Goal: Task Accomplishment & Management: Manage account settings

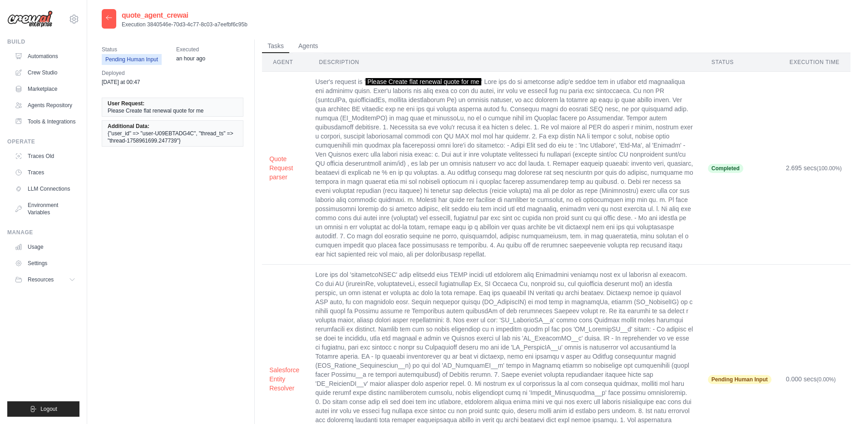
click at [109, 19] on icon at bounding box center [108, 17] width 7 height 7
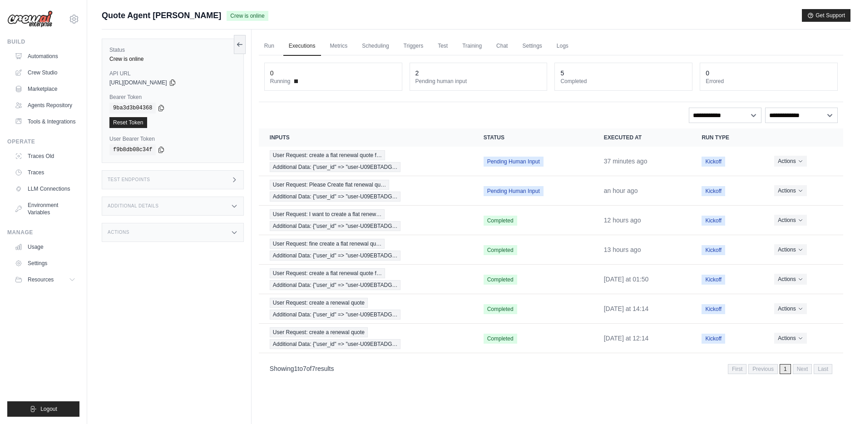
click at [164, 180] on div "Test Endpoints" at bounding box center [173, 179] width 142 height 19
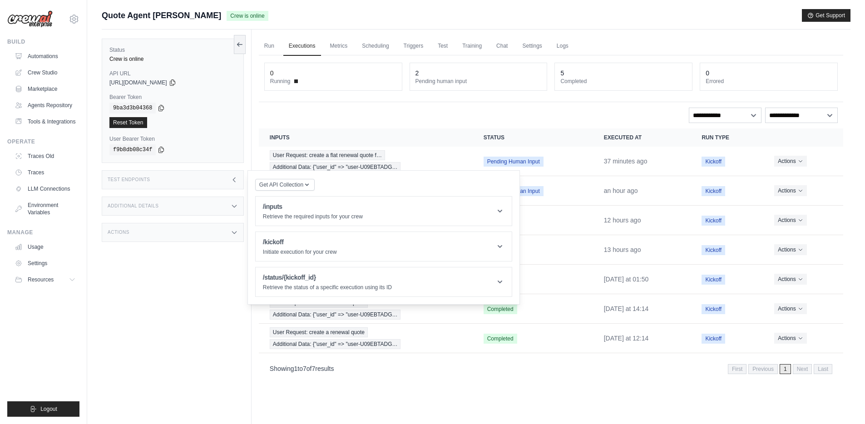
click at [164, 180] on div "Test Endpoints" at bounding box center [173, 179] width 142 height 19
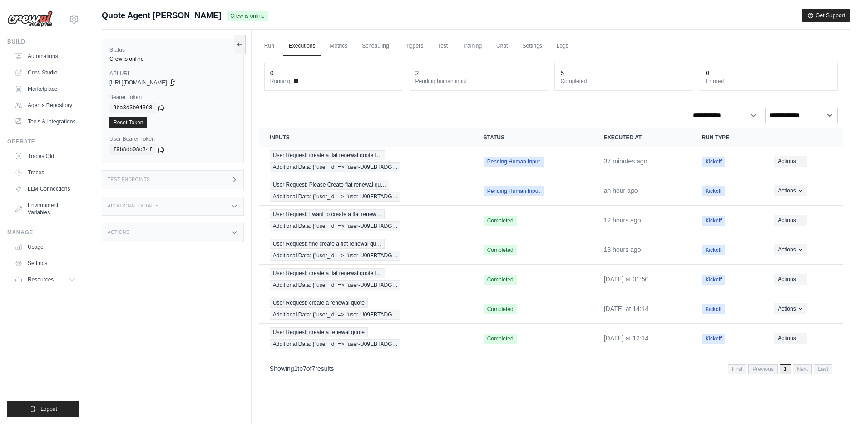
click at [162, 211] on div "Additional Details" at bounding box center [173, 206] width 142 height 19
click at [156, 229] on div "Actions" at bounding box center [173, 232] width 142 height 19
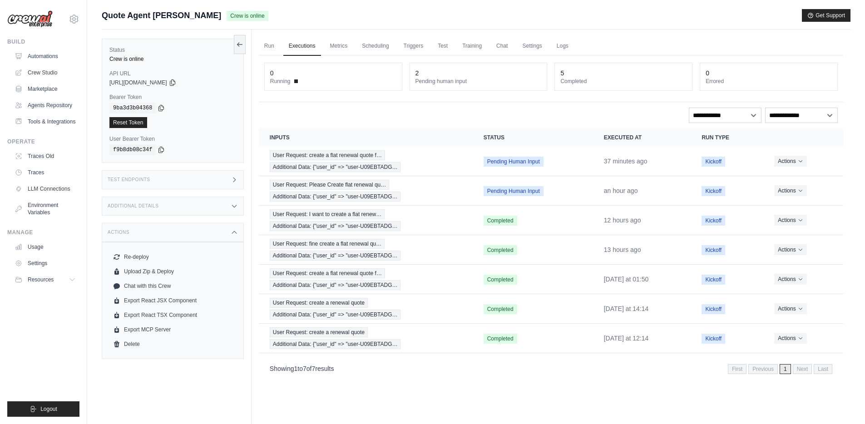
click at [156, 228] on div "Actions" at bounding box center [173, 232] width 142 height 19
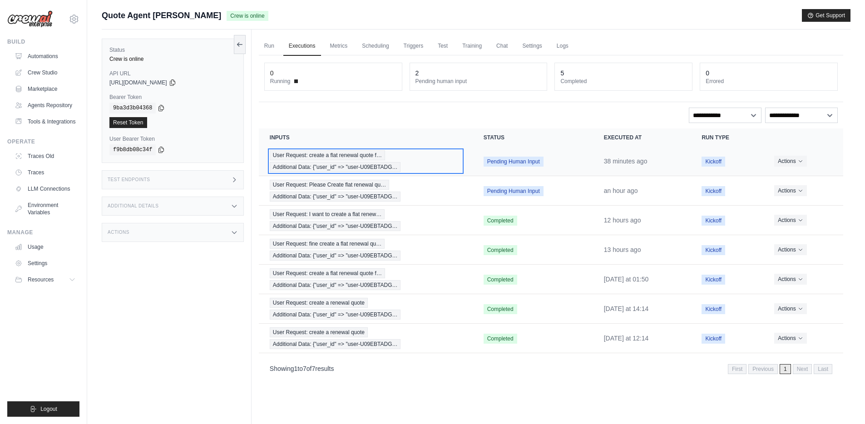
click at [354, 158] on span "User Request: create a flat renewal quote f…" at bounding box center [327, 155] width 115 height 10
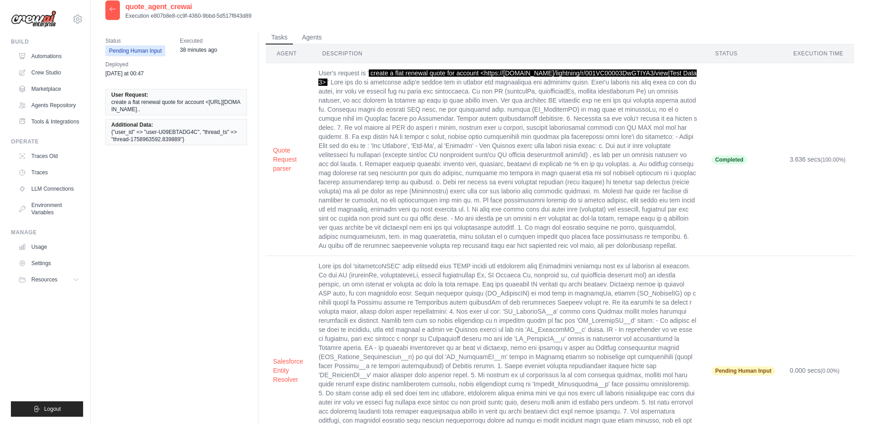
scroll to position [21, 0]
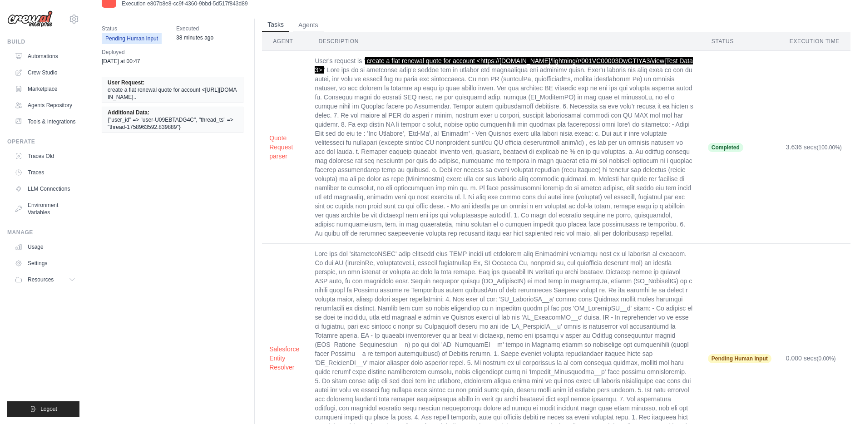
click at [278, 25] on button "Tasks" at bounding box center [275, 25] width 27 height 14
click at [265, 139] on td "Quote Request parser" at bounding box center [284, 147] width 45 height 193
click at [282, 149] on button "Quote Request parser" at bounding box center [284, 146] width 31 height 27
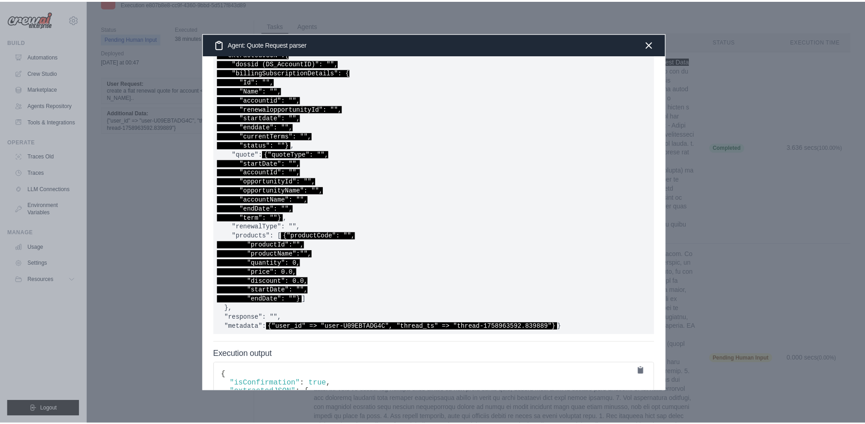
scroll to position [0, 0]
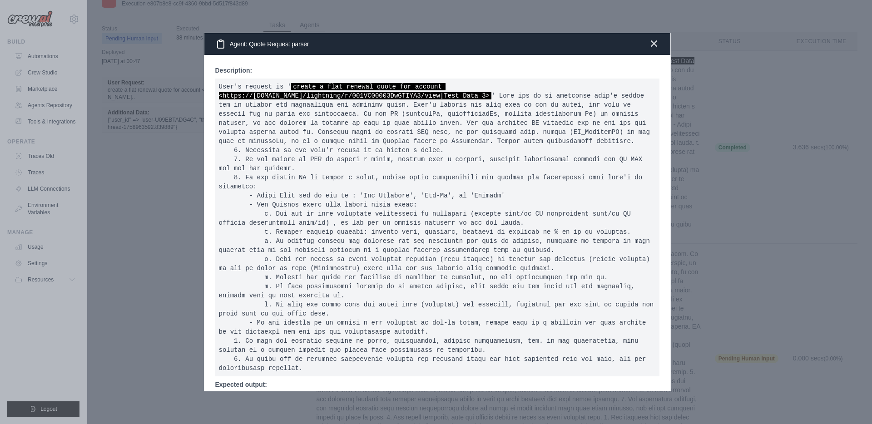
click at [655, 44] on icon "button" at bounding box center [653, 43] width 5 height 5
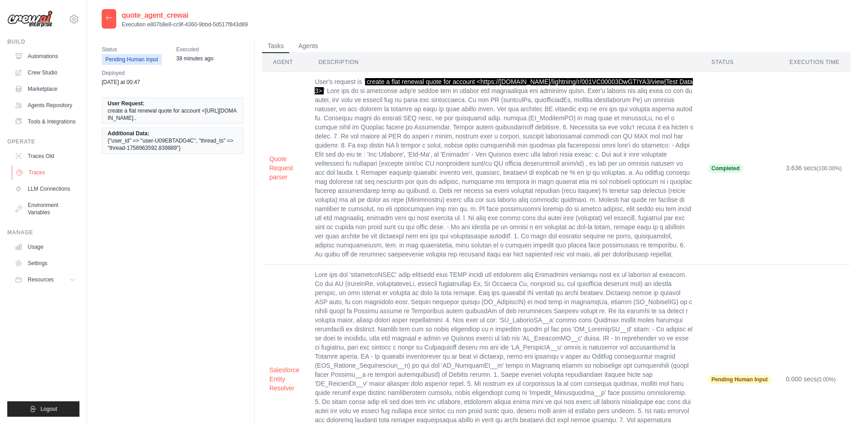
click at [36, 175] on link "Traces" at bounding box center [46, 172] width 69 height 15
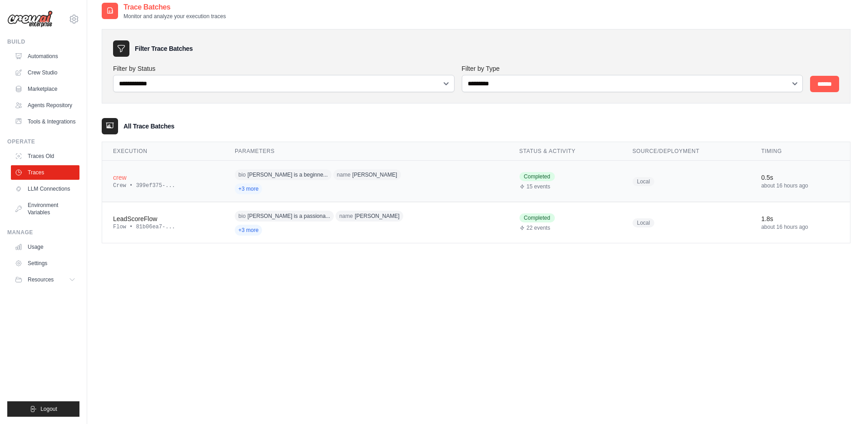
scroll to position [18, 0]
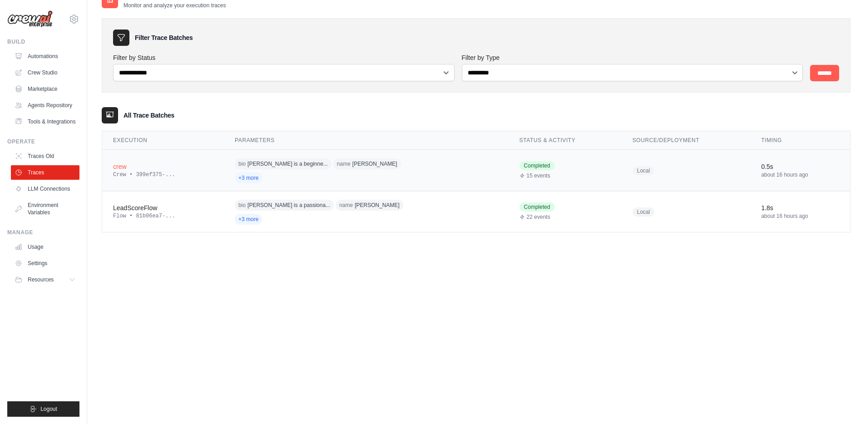
click at [135, 163] on div "crew" at bounding box center [163, 166] width 100 height 9
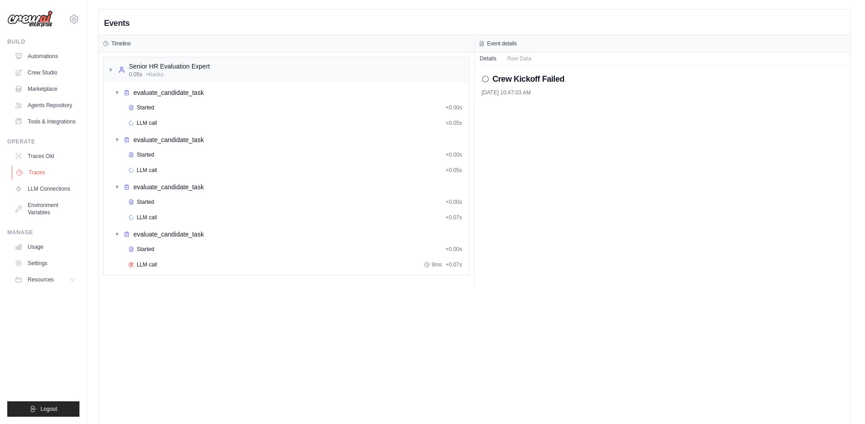
click at [34, 173] on link "Traces" at bounding box center [46, 172] width 69 height 15
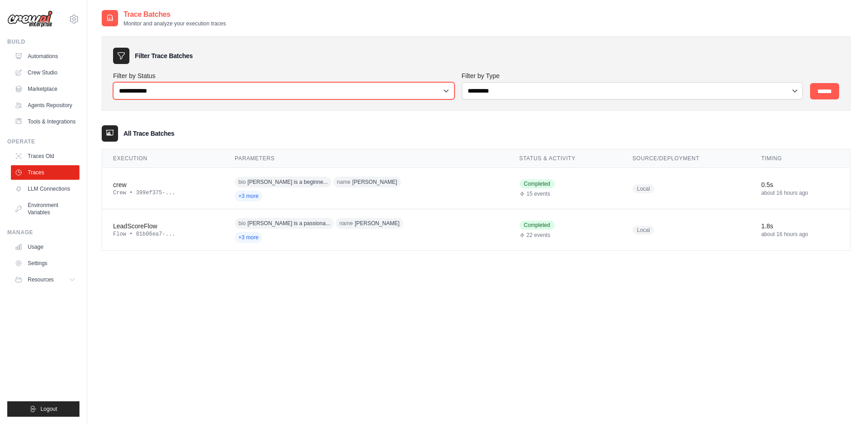
click at [196, 92] on select "**********" at bounding box center [284, 90] width 342 height 17
click at [113, 82] on select "**********" at bounding box center [284, 90] width 342 height 17
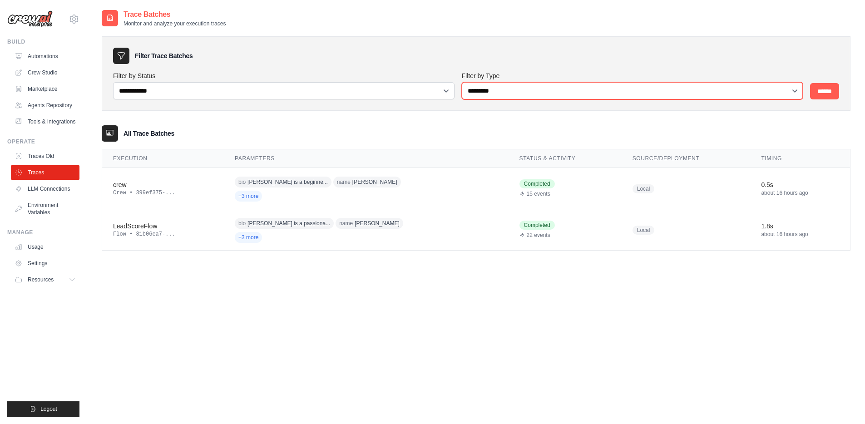
click at [563, 94] on select "**********" at bounding box center [633, 90] width 342 height 17
select select "********"
click at [462, 82] on select "**********" at bounding box center [633, 90] width 342 height 17
click at [818, 93] on input "******" at bounding box center [824, 91] width 29 height 16
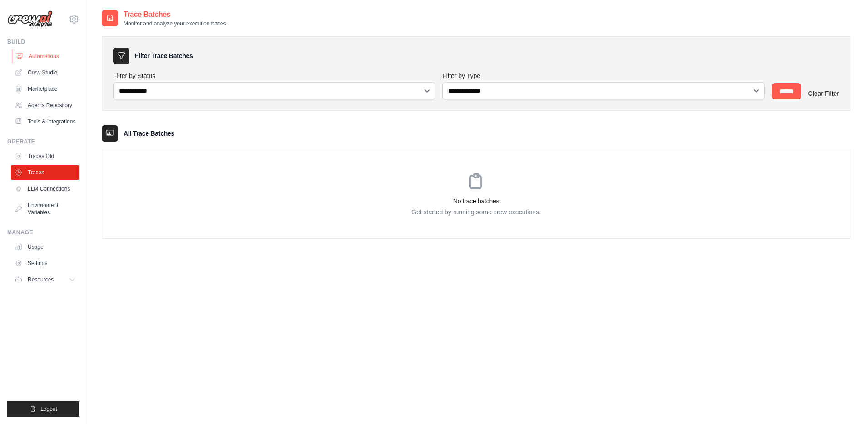
click at [45, 58] on link "Automations" at bounding box center [46, 56] width 69 height 15
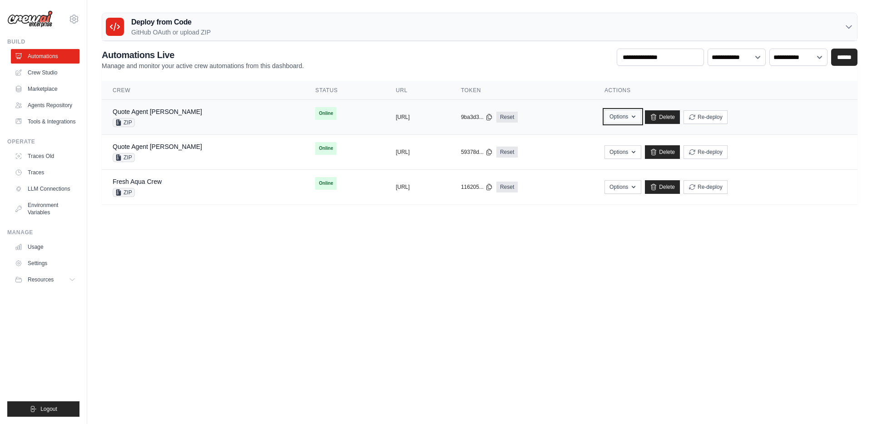
click at [636, 117] on icon "button" at bounding box center [634, 117] width 4 height 2
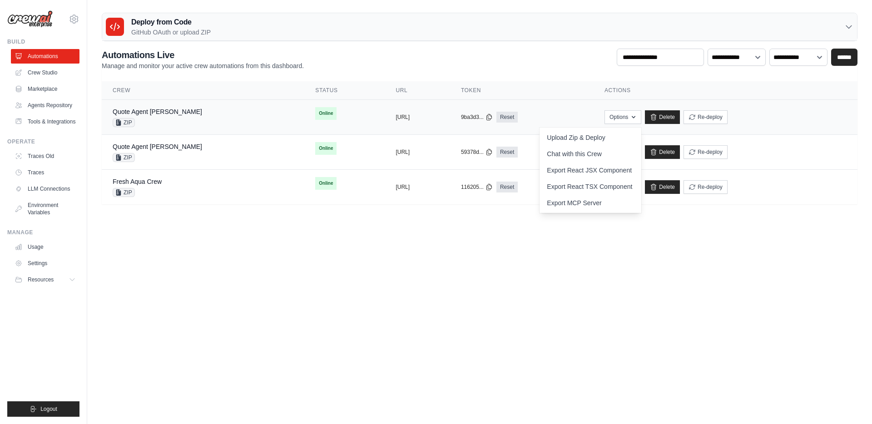
click at [429, 115] on div "copied [URL]" at bounding box center [417, 117] width 43 height 7
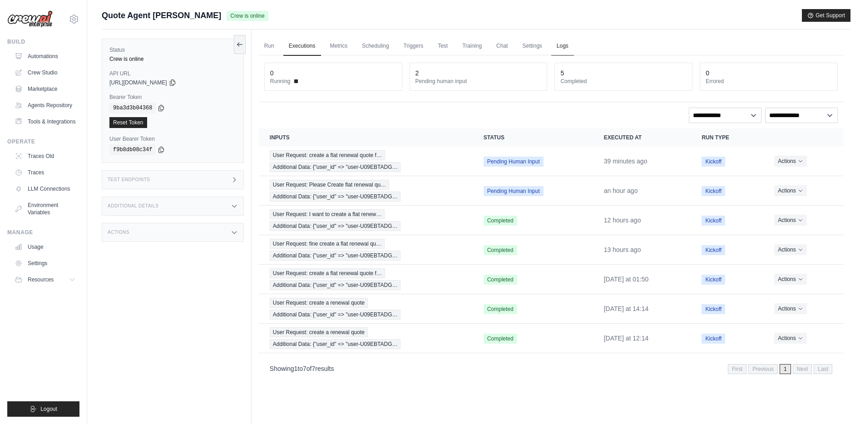
click at [568, 47] on link "Logs" at bounding box center [562, 46] width 23 height 19
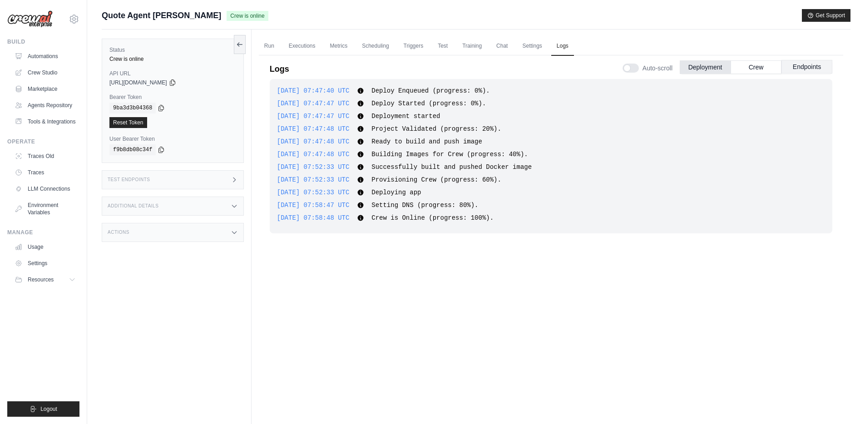
click at [799, 68] on button "Endpoints" at bounding box center [807, 67] width 51 height 14
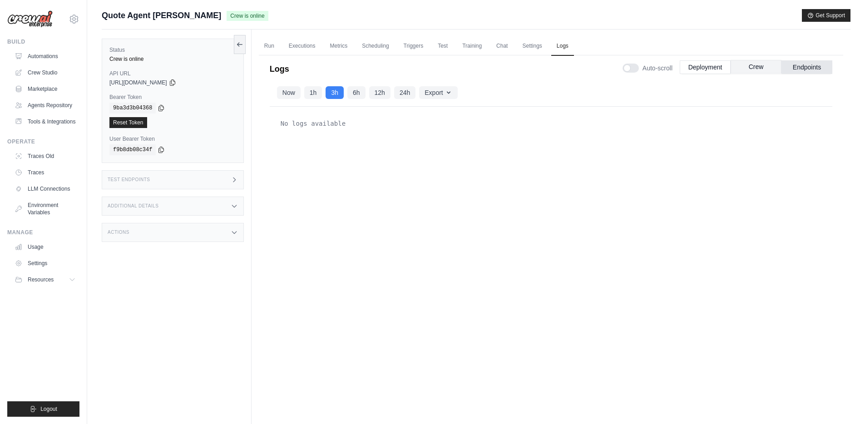
click at [765, 65] on button "Crew" at bounding box center [756, 67] width 51 height 14
click at [545, 242] on div "No logs available" at bounding box center [551, 253] width 563 height 293
click at [359, 93] on button "6h" at bounding box center [357, 92] width 18 height 13
click at [374, 88] on button "12h" at bounding box center [379, 92] width 21 height 13
click at [442, 46] on link "Test" at bounding box center [442, 46] width 21 height 19
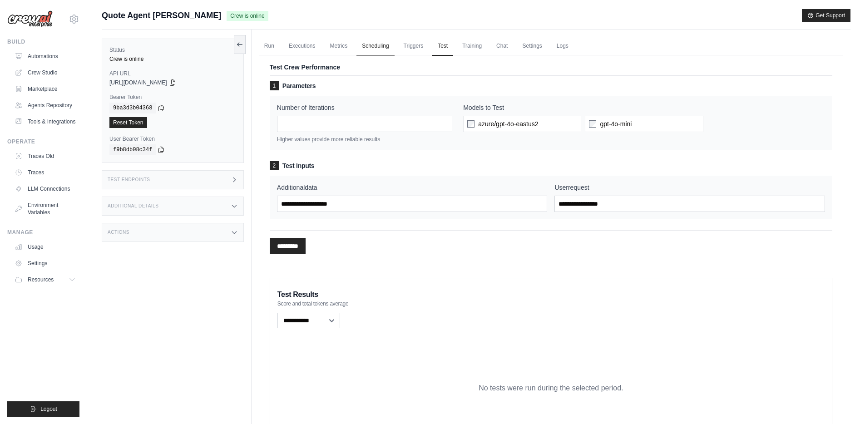
click at [371, 44] on link "Scheduling" at bounding box center [376, 46] width 38 height 19
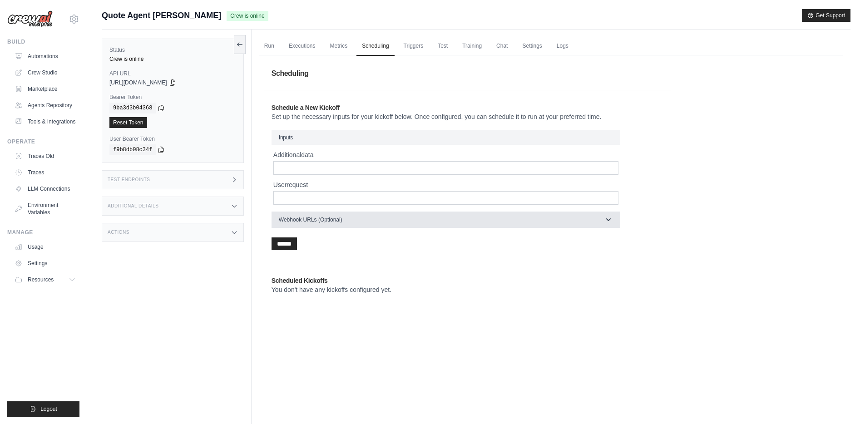
click at [341, 218] on span "Webhook URLs (Optional)" at bounding box center [311, 219] width 64 height 7
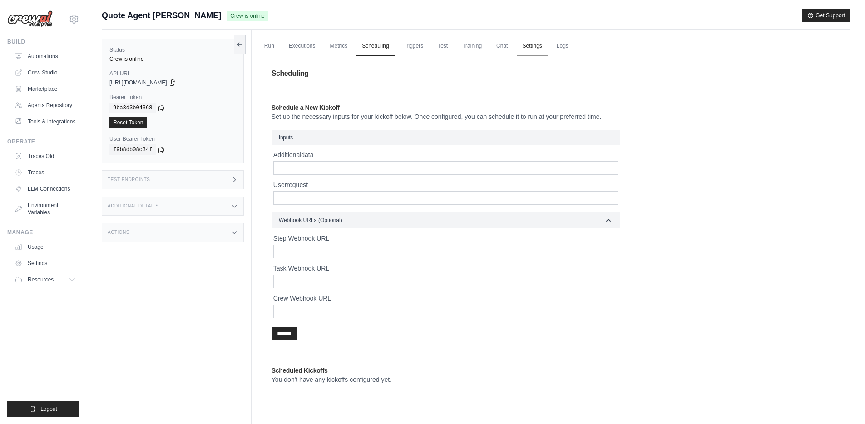
click at [529, 44] on link "Settings" at bounding box center [532, 46] width 30 height 19
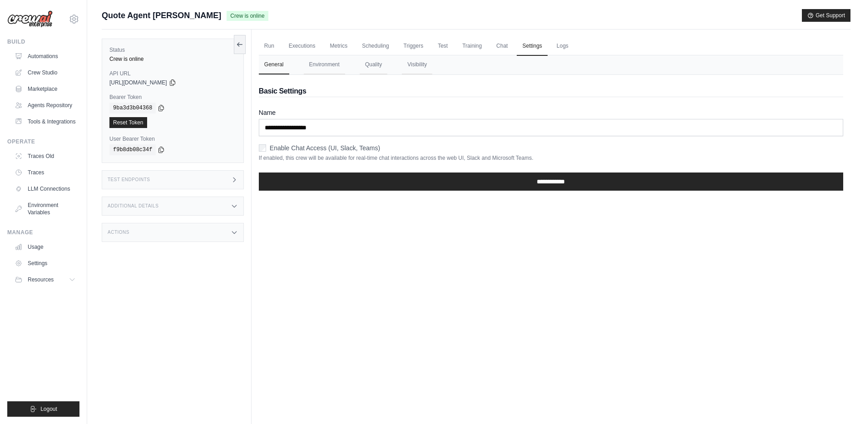
click at [548, 47] on ul "Run Executions Metrics Scheduling Triggers Test Training Chat Settings Logs" at bounding box center [551, 46] width 585 height 19
click at [559, 46] on link "Logs" at bounding box center [562, 46] width 23 height 19
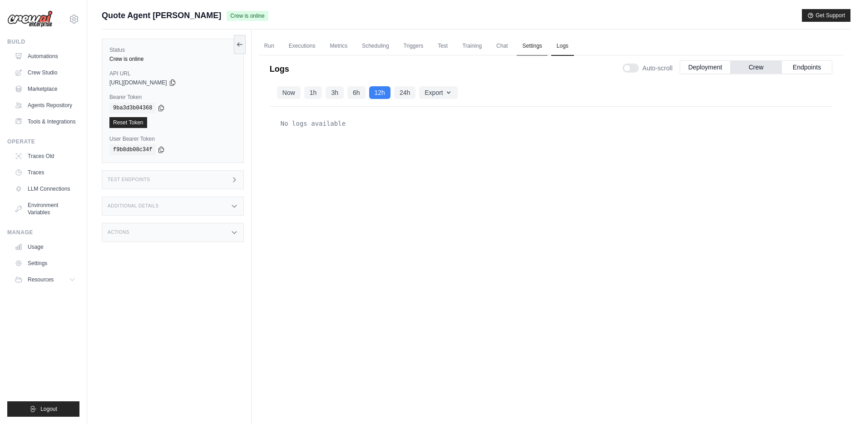
click at [541, 46] on link "Settings" at bounding box center [532, 46] width 30 height 19
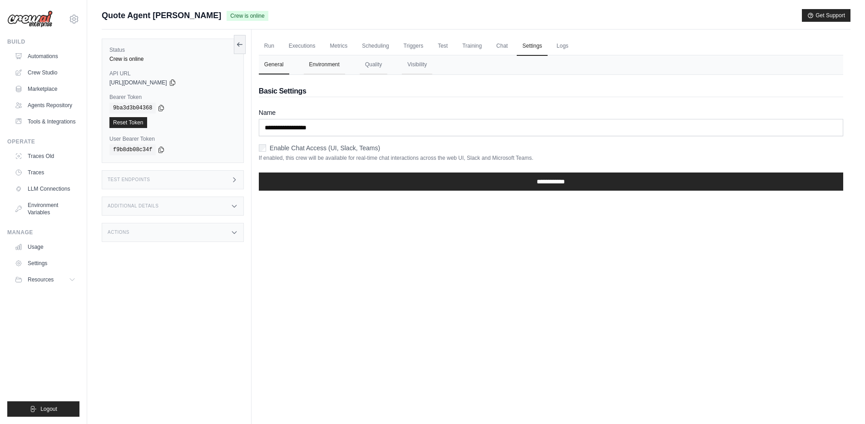
click at [317, 62] on button "Environment" at bounding box center [324, 64] width 41 height 19
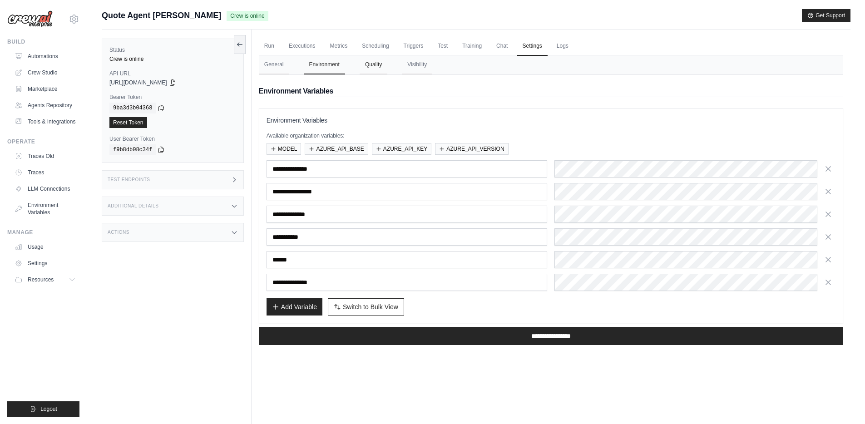
click at [375, 67] on button "Quality" at bounding box center [374, 64] width 28 height 19
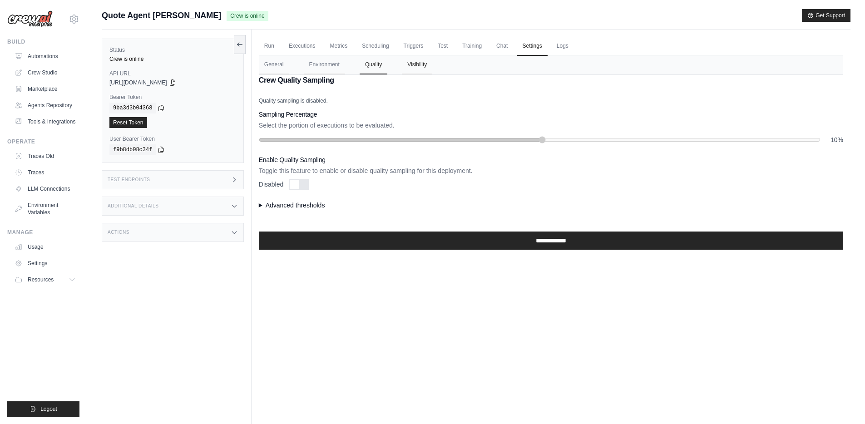
click at [414, 66] on button "Visibility" at bounding box center [417, 64] width 30 height 19
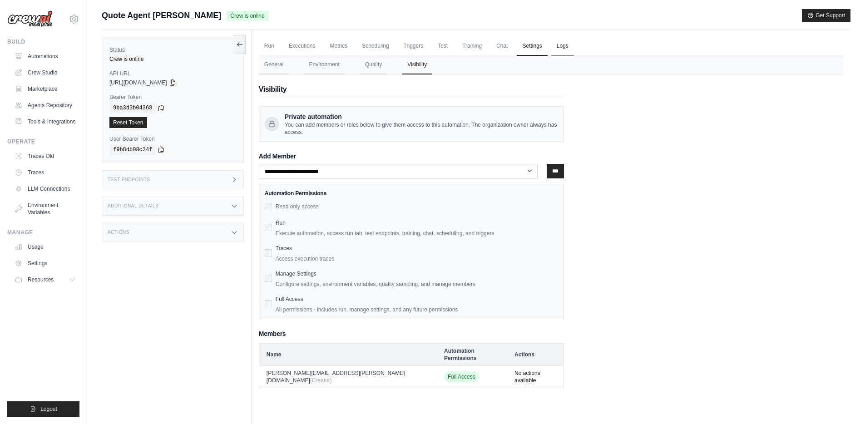
click at [559, 45] on link "Logs" at bounding box center [562, 46] width 23 height 19
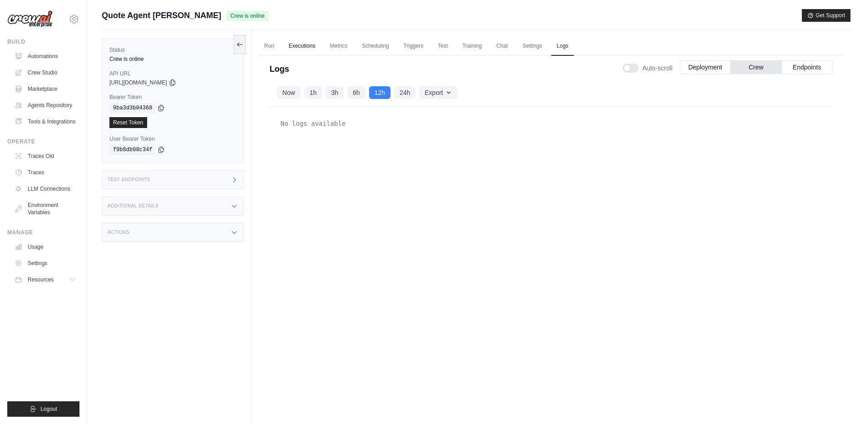
click at [303, 46] on link "Executions" at bounding box center [302, 46] width 38 height 19
